Goal: Check status: Check status

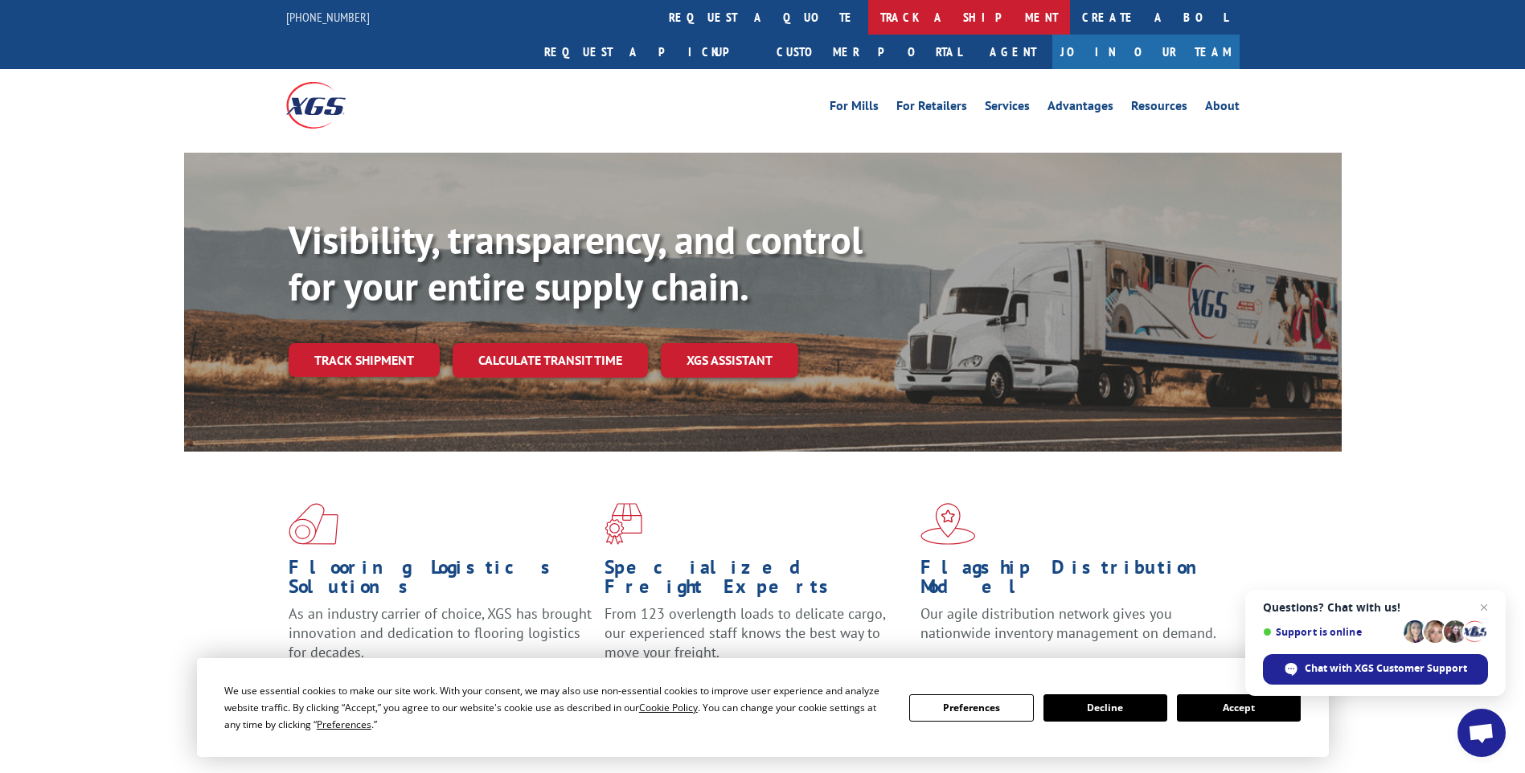
click at [868, 12] on link "track a shipment" at bounding box center [969, 17] width 202 height 35
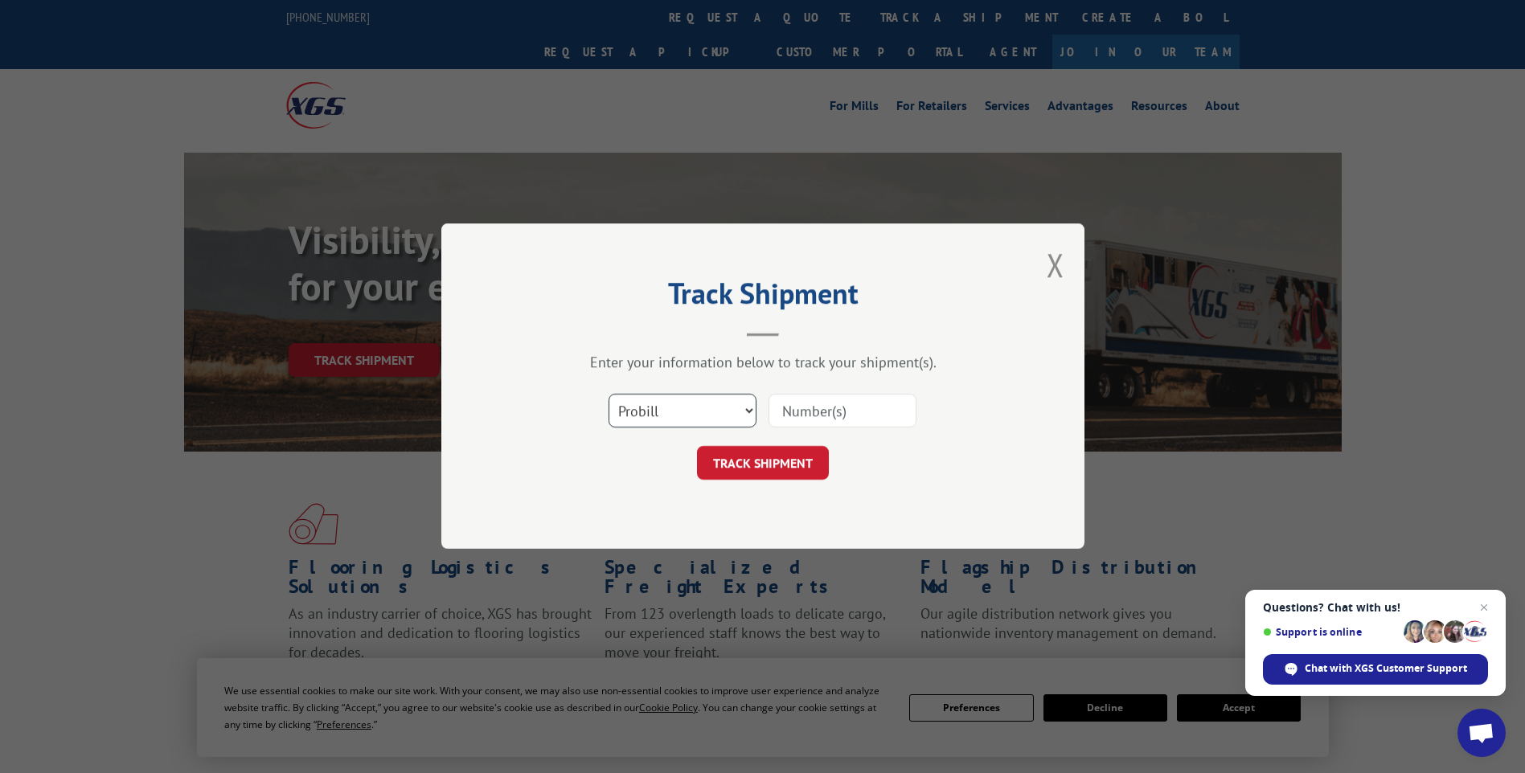
click at [748, 408] on select "Select category... Probill BOL PO" at bounding box center [683, 412] width 148 height 34
select select "bol"
click at [609, 395] on select "Select category... Probill BOL PO" at bounding box center [683, 412] width 148 height 34
paste input "527347079"
type input "527347079"
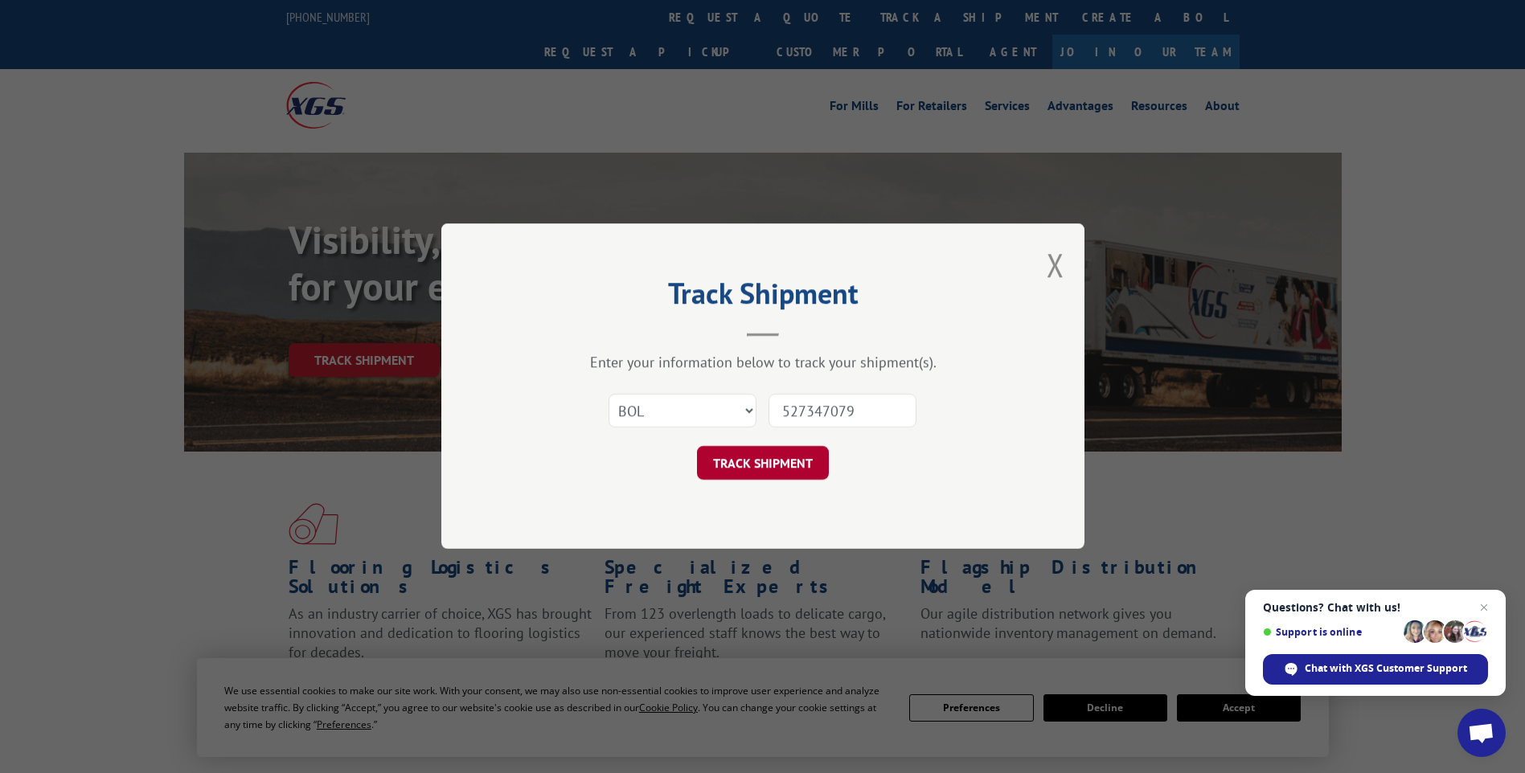
click at [752, 461] on button "TRACK SHIPMENT" at bounding box center [763, 464] width 132 height 34
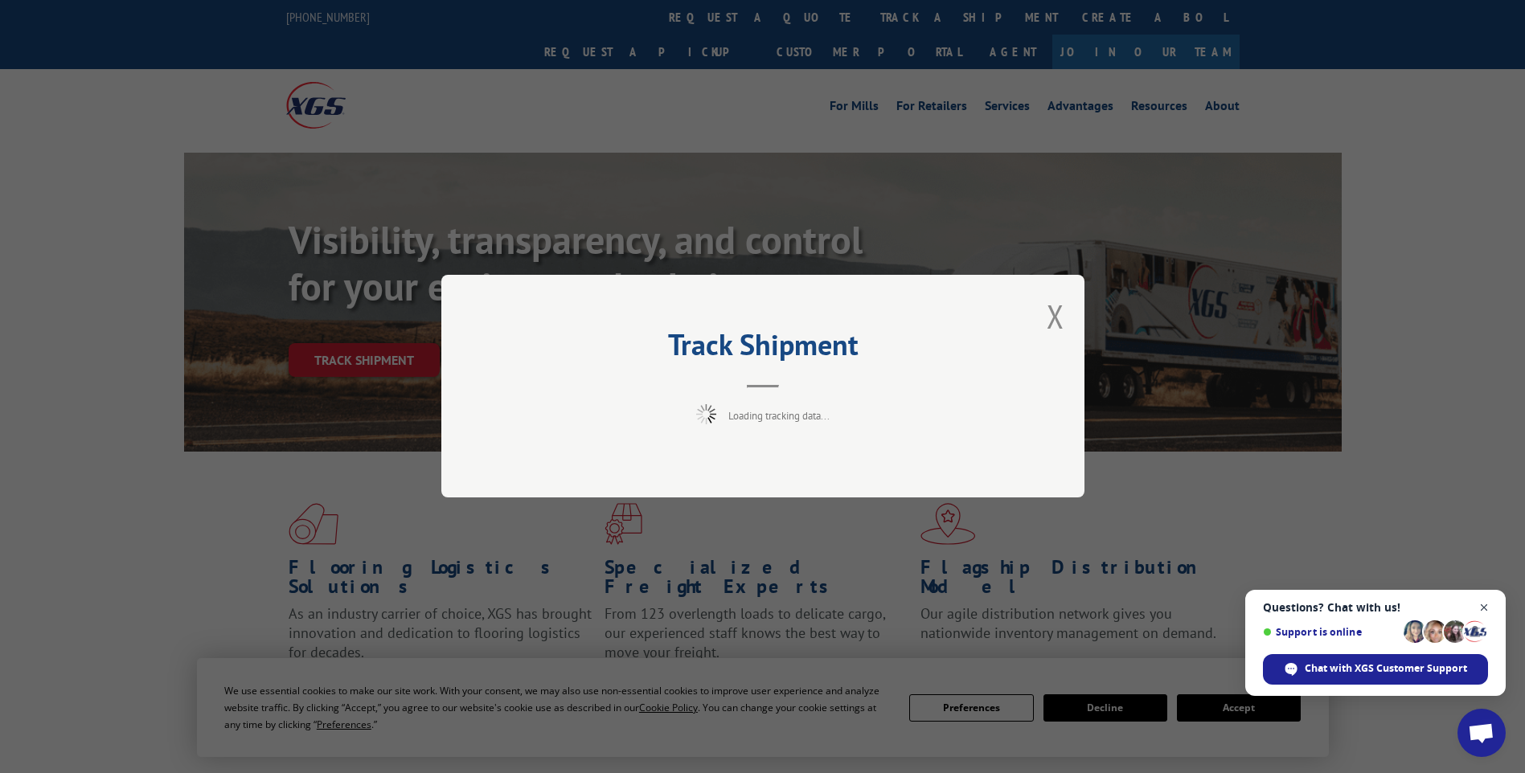
click at [1482, 605] on span "Open chat" at bounding box center [1484, 608] width 20 height 20
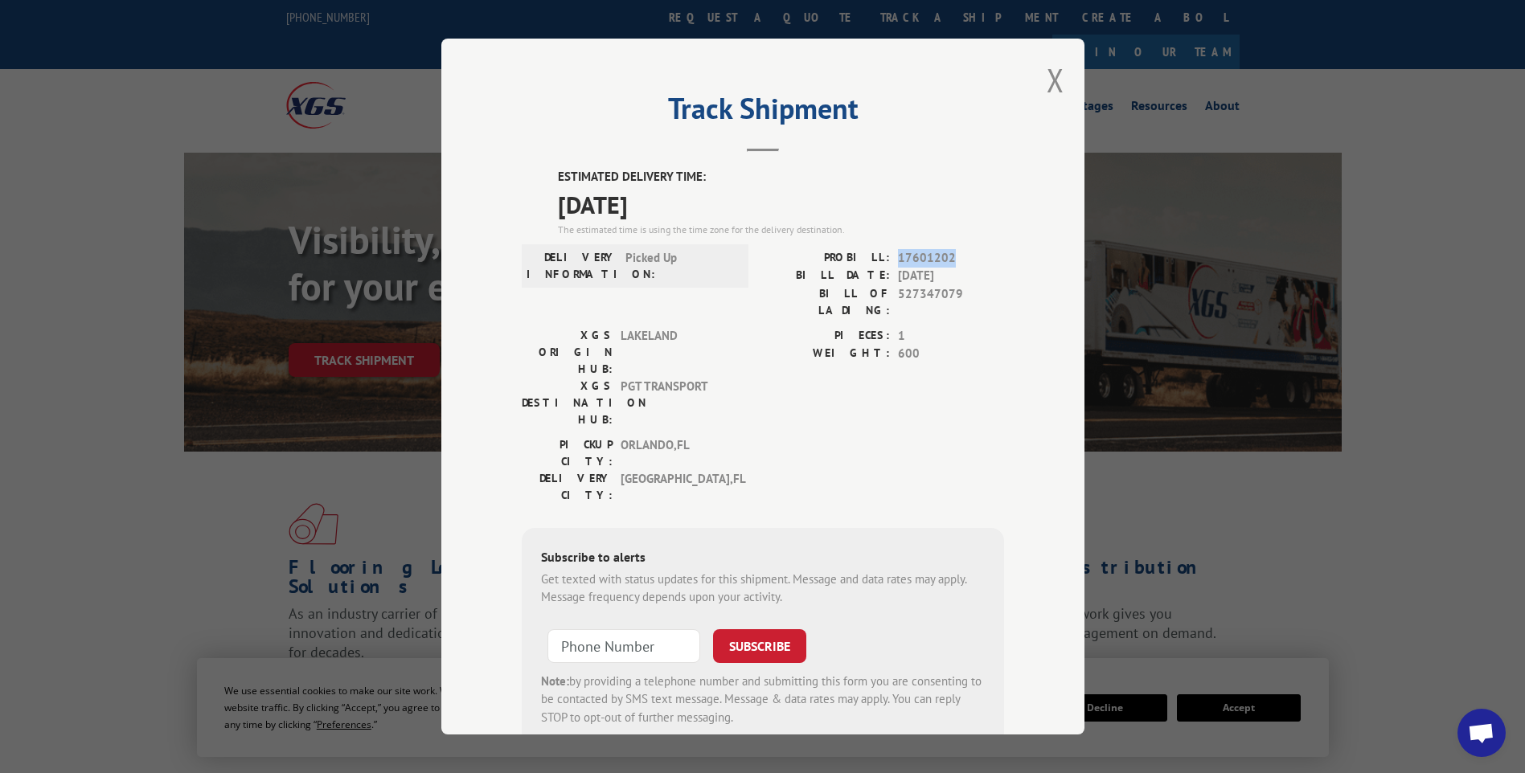
drag, startPoint x: 951, startPoint y: 260, endPoint x: 893, endPoint y: 260, distance: 57.9
click at [898, 260] on span "17601202" at bounding box center [951, 258] width 106 height 18
copy span "17601202"
click at [1055, 76] on button "Close modal" at bounding box center [1056, 80] width 18 height 43
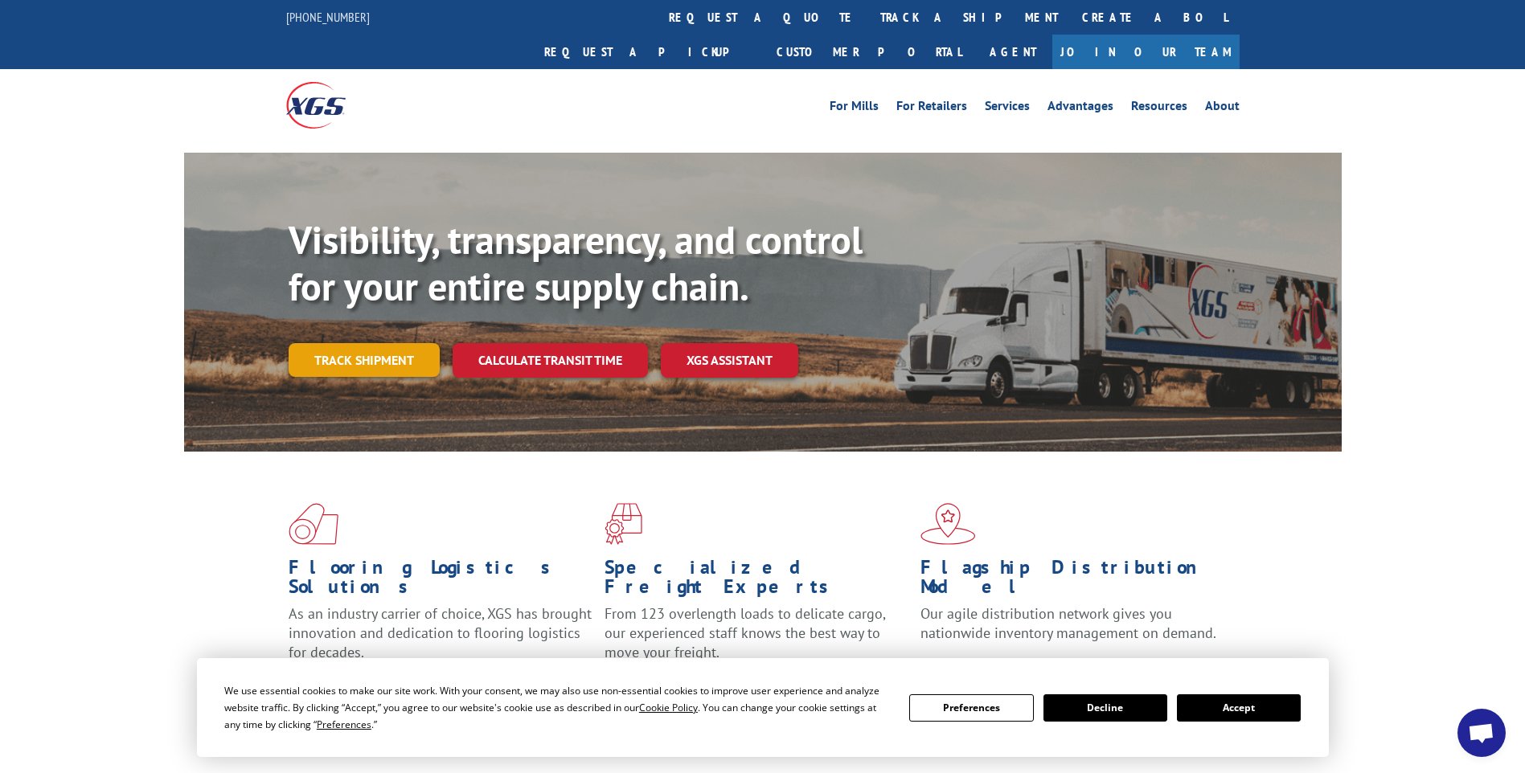
click at [363, 343] on link "Track shipment" at bounding box center [364, 360] width 151 height 34
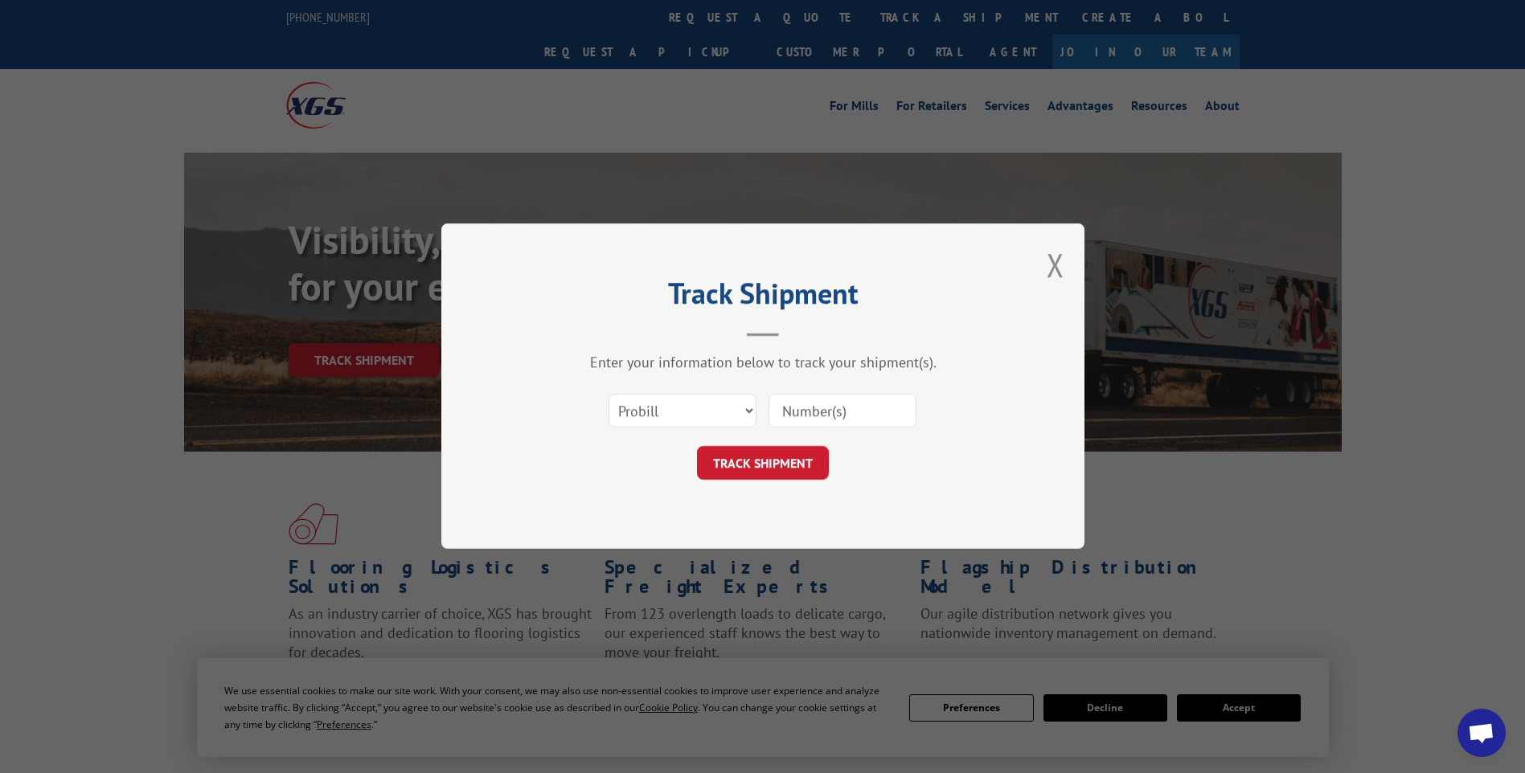
click at [789, 412] on input at bounding box center [843, 412] width 148 height 34
click at [748, 409] on select "Select category... Probill BOL PO" at bounding box center [683, 412] width 148 height 34
click at [780, 408] on input at bounding box center [843, 412] width 148 height 34
paste input "17601202"
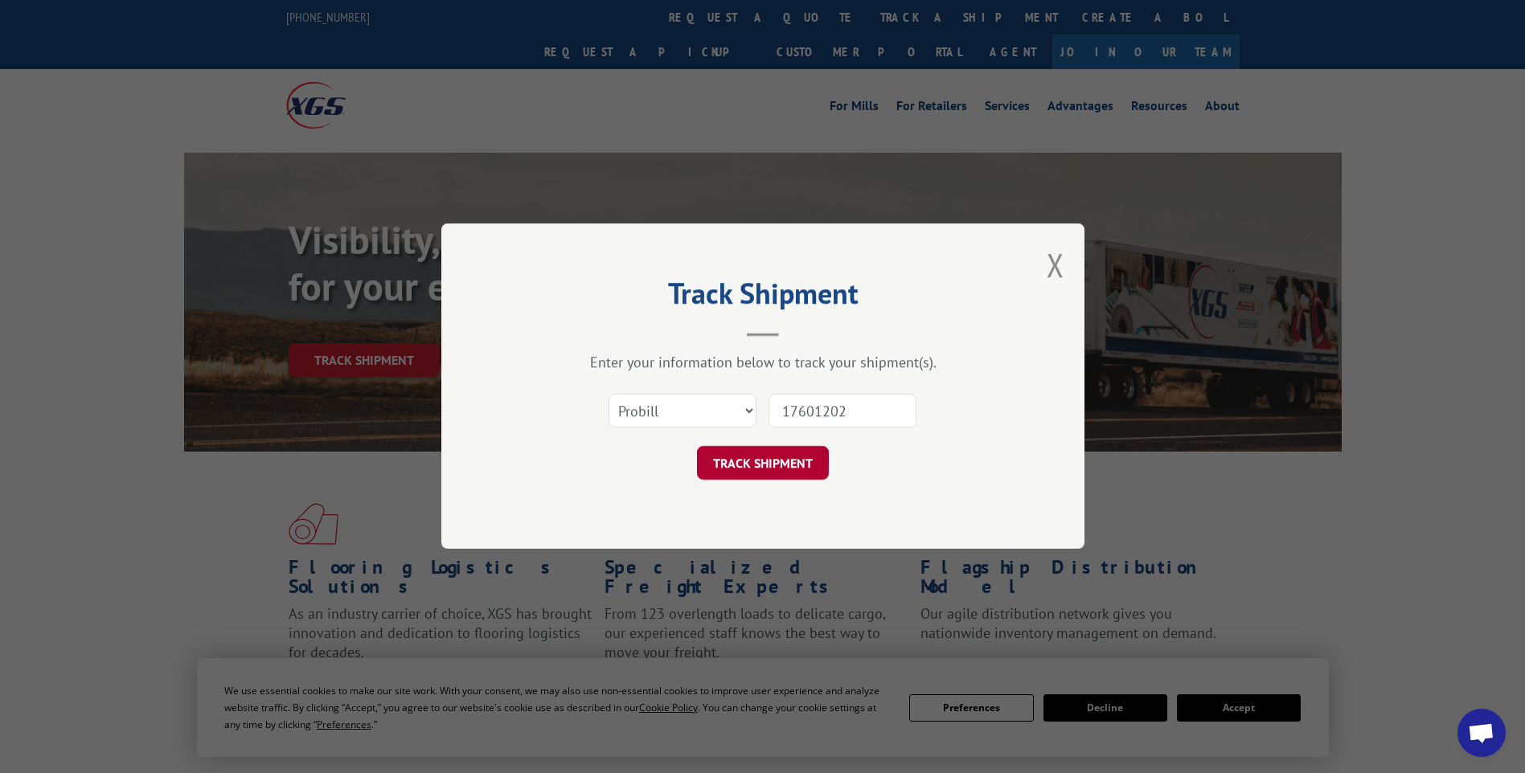
type input "17601202"
click at [757, 466] on button "TRACK SHIPMENT" at bounding box center [763, 464] width 132 height 34
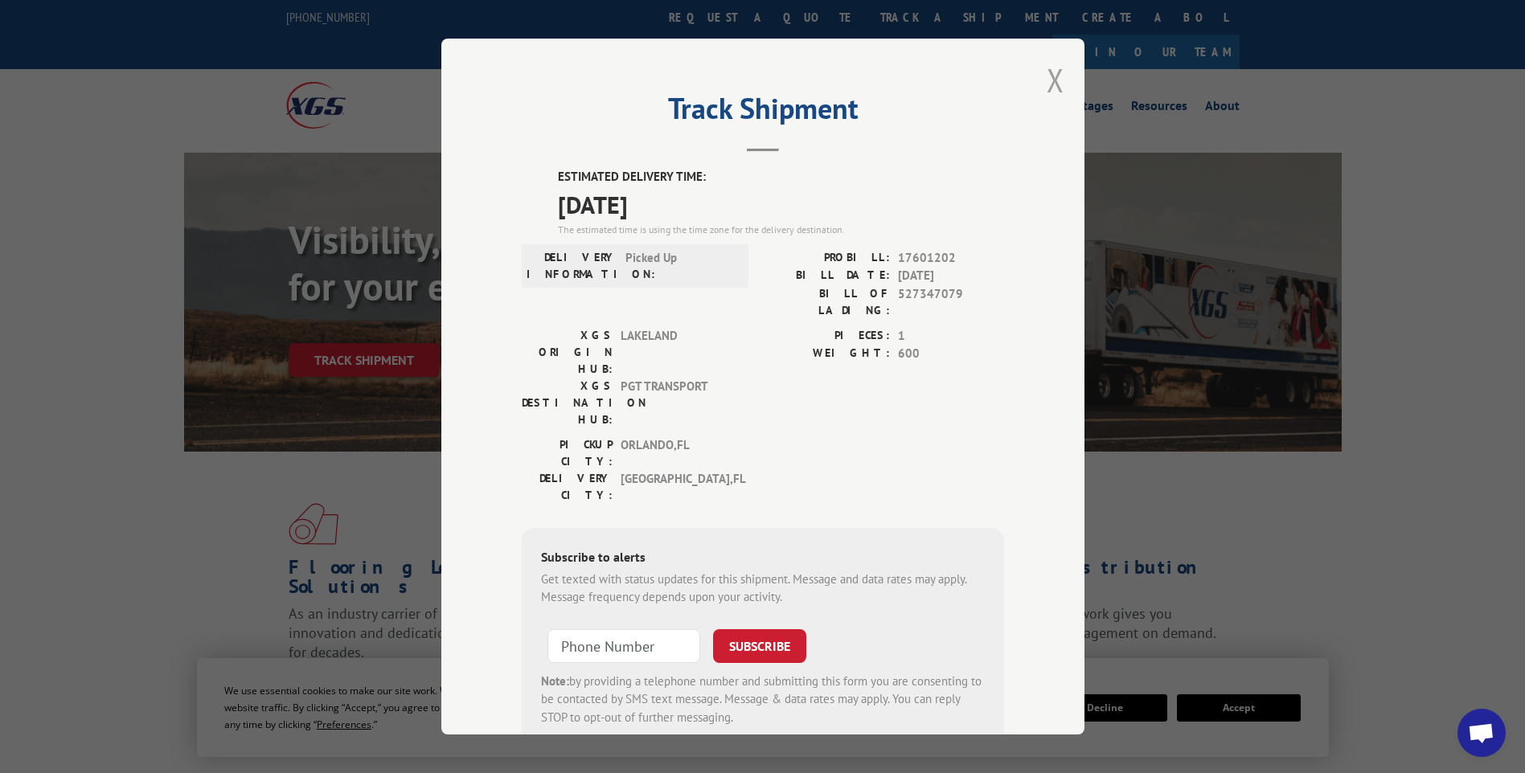
click at [1050, 77] on button "Close modal" at bounding box center [1056, 80] width 18 height 43
